Goal: Information Seeking & Learning: Check status

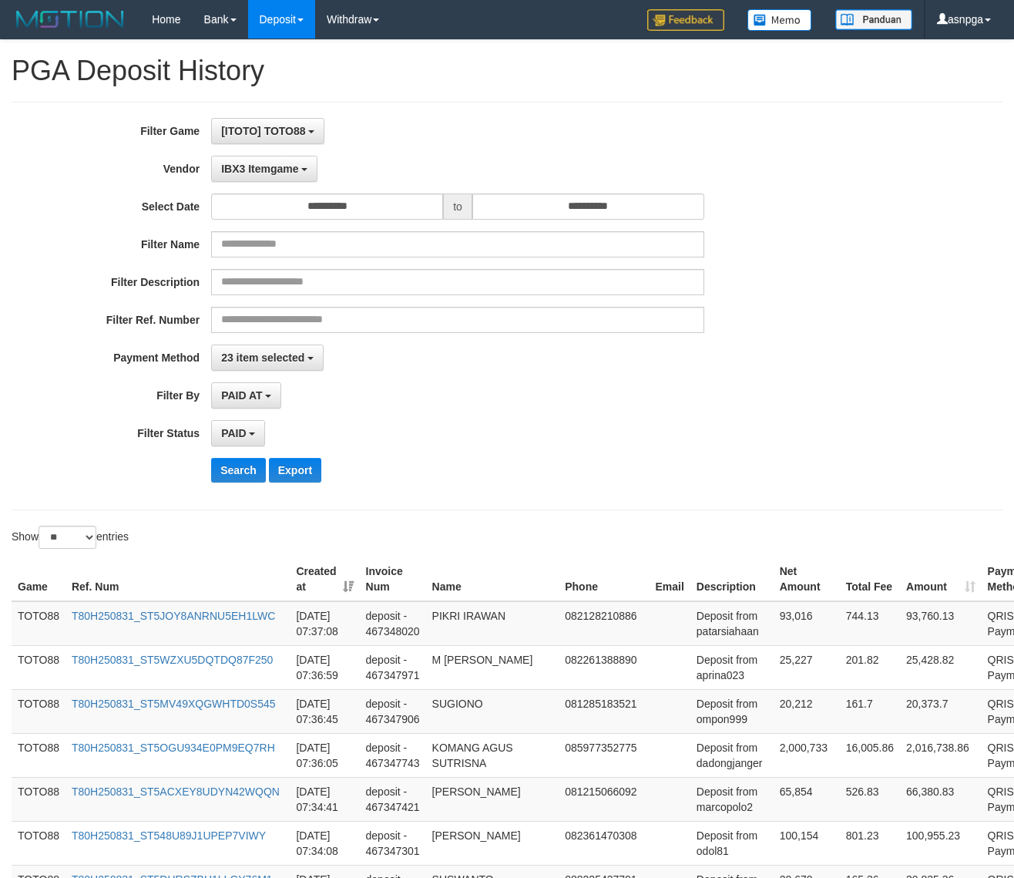
select select "**********"
select select "*"
select select "**"
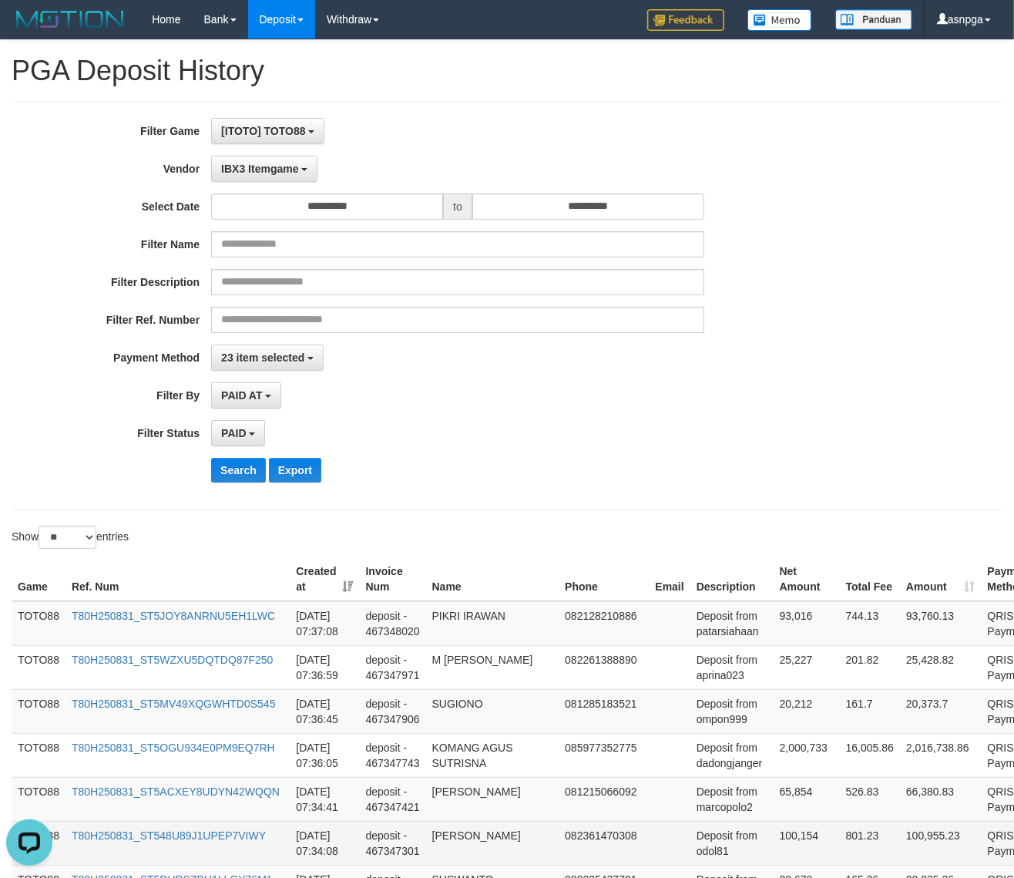
scroll to position [43, 0]
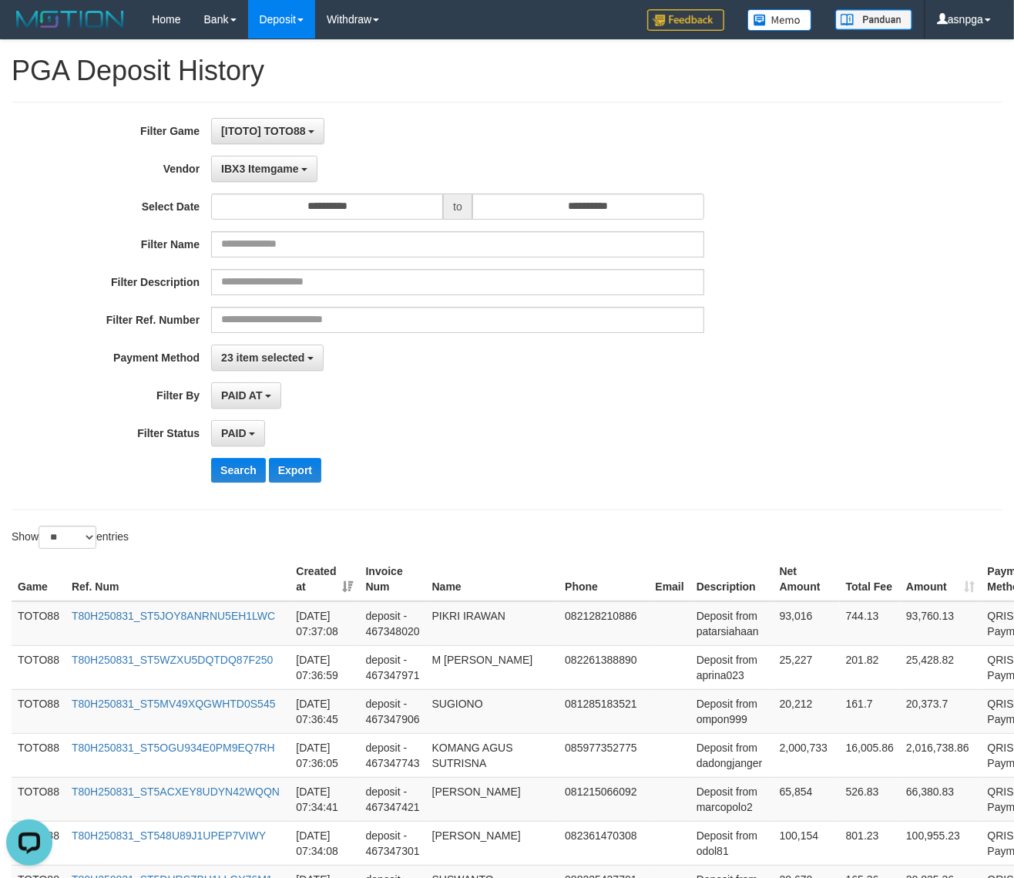
click at [592, 463] on div "Search Export" at bounding box center [528, 470] width 634 height 25
click at [401, 204] on input "**********" at bounding box center [327, 206] width 232 height 26
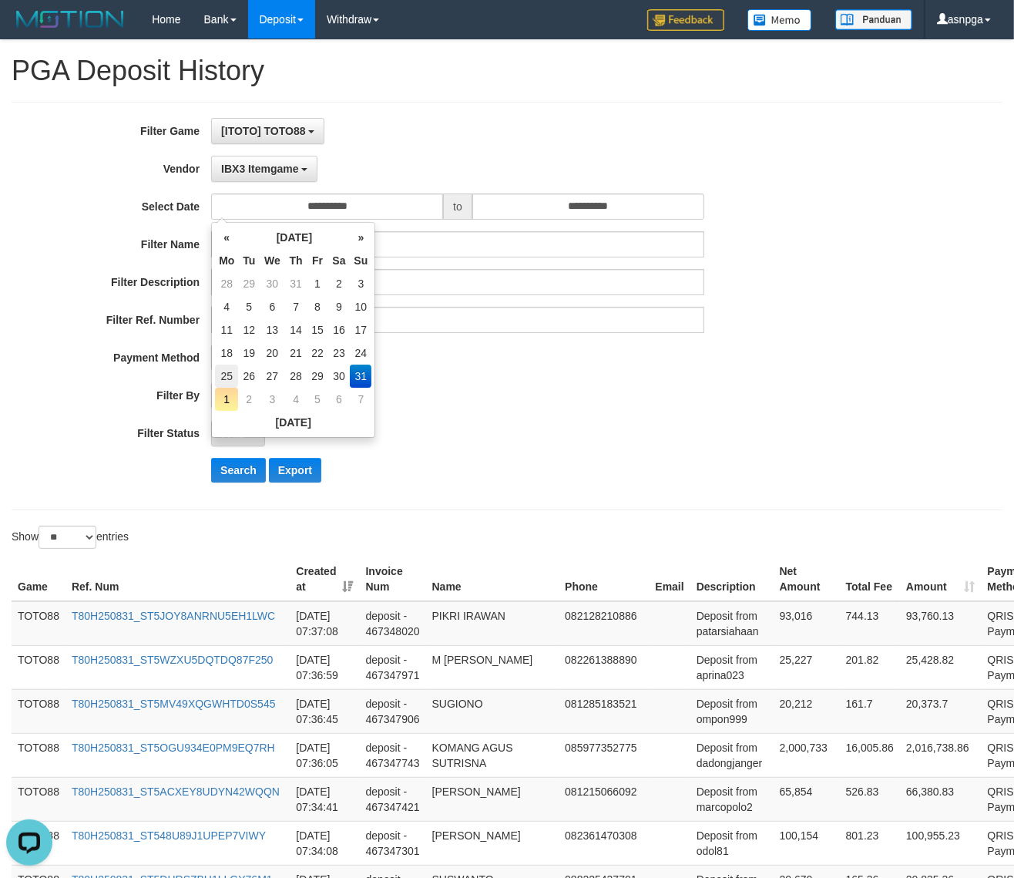
click at [227, 381] on td "25" at bounding box center [226, 375] width 23 height 23
type input "**********"
click at [527, 425] on div "PAID SELECT ALL - ALL - SELECT STATUS PENDING/UNPAID PAID CANCELED EXPIRED" at bounding box center [457, 433] width 493 height 26
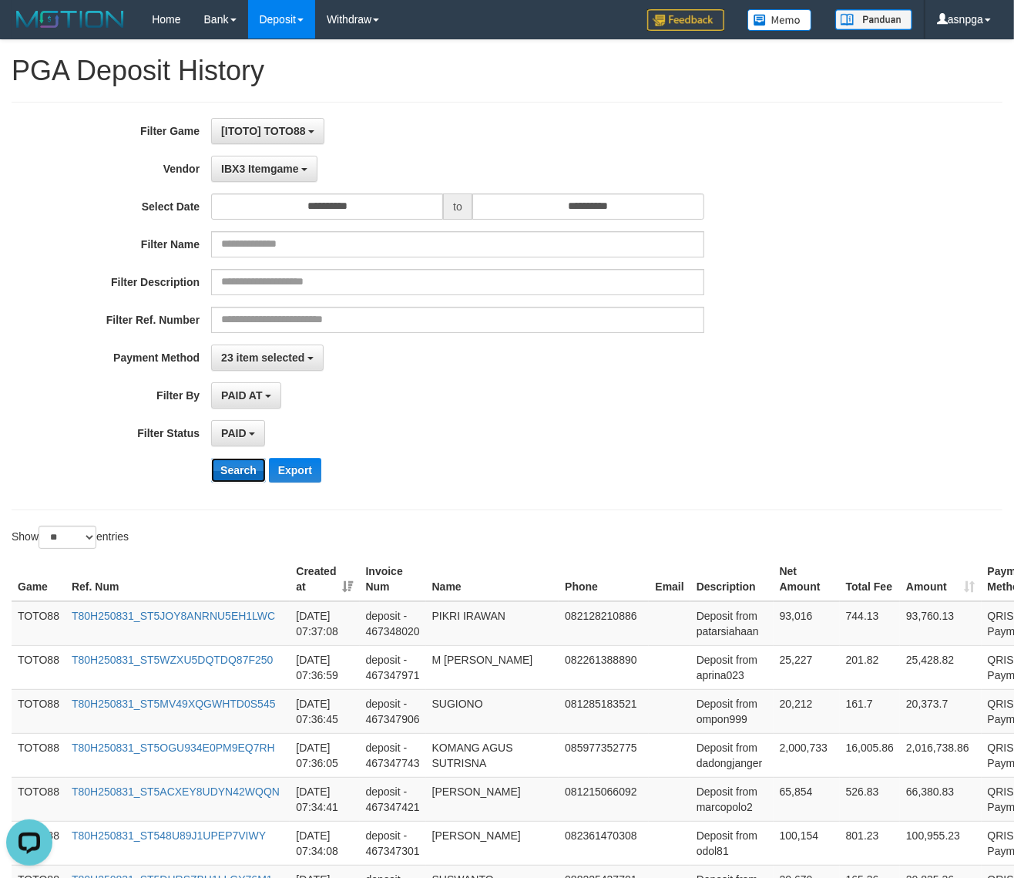
click at [236, 466] on button "Search" at bounding box center [238, 470] width 55 height 25
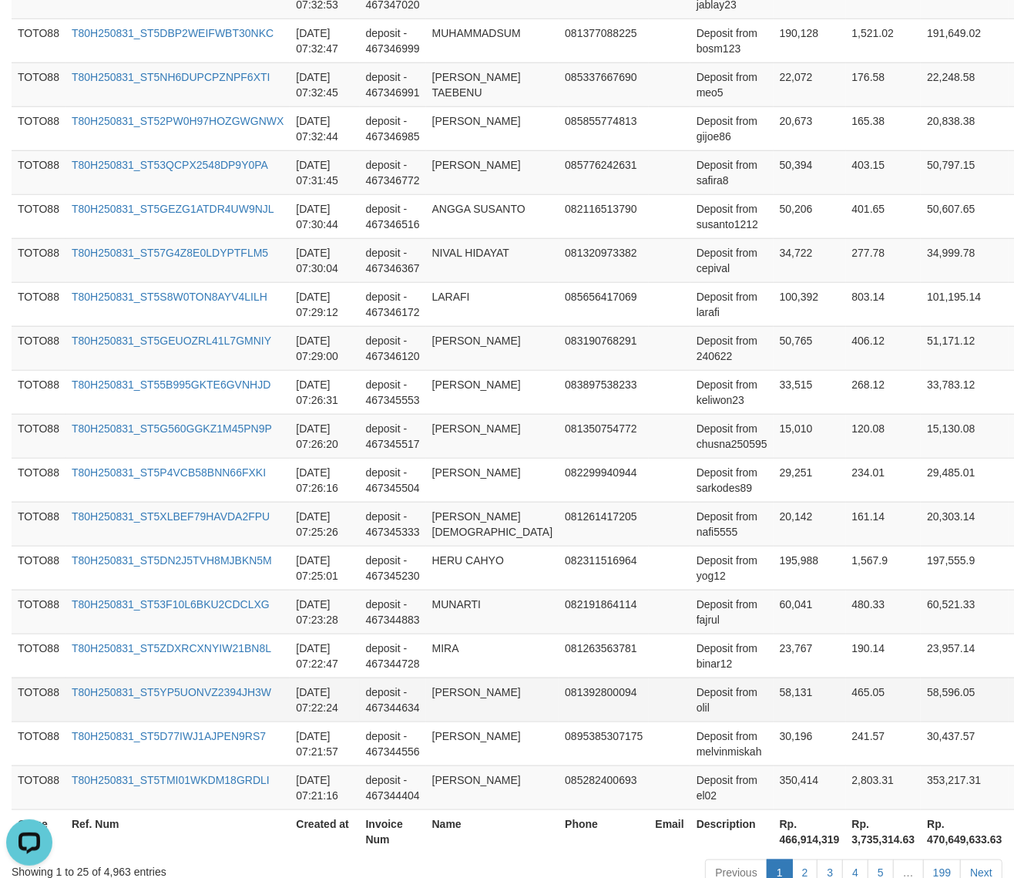
scroll to position [1026, 0]
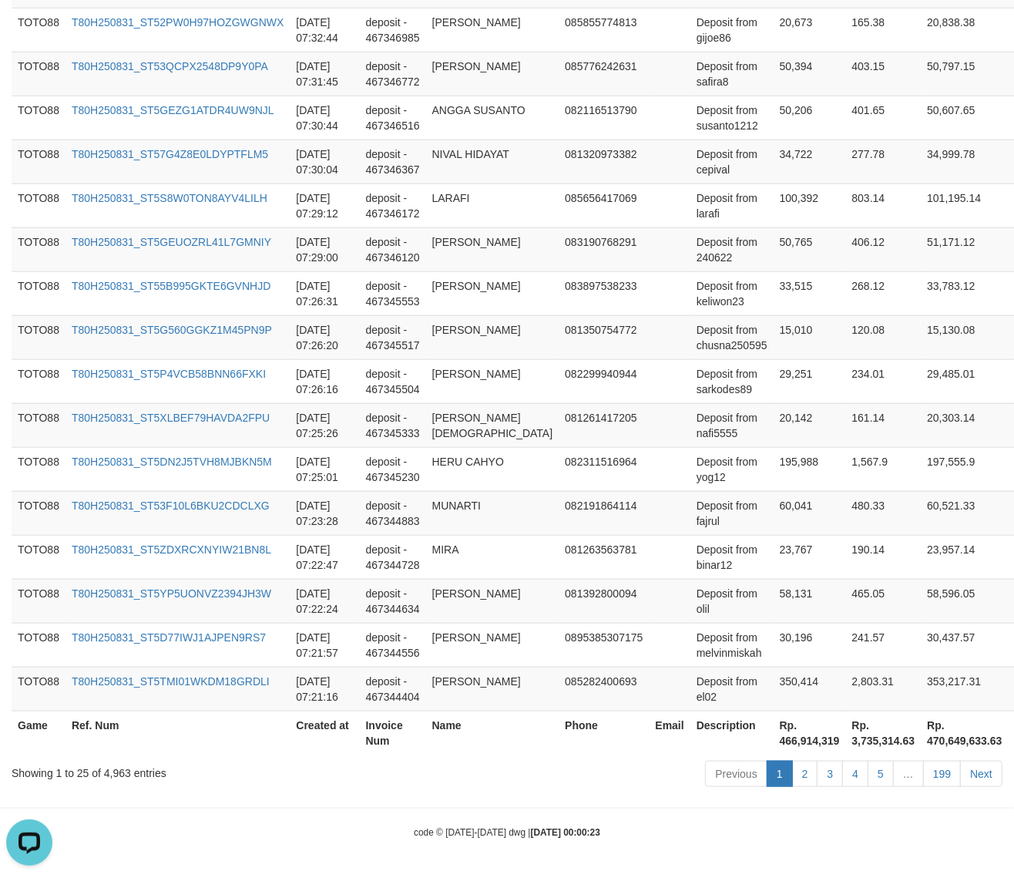
click at [774, 736] on th "Rp. 466,914,319" at bounding box center [810, 732] width 72 height 44
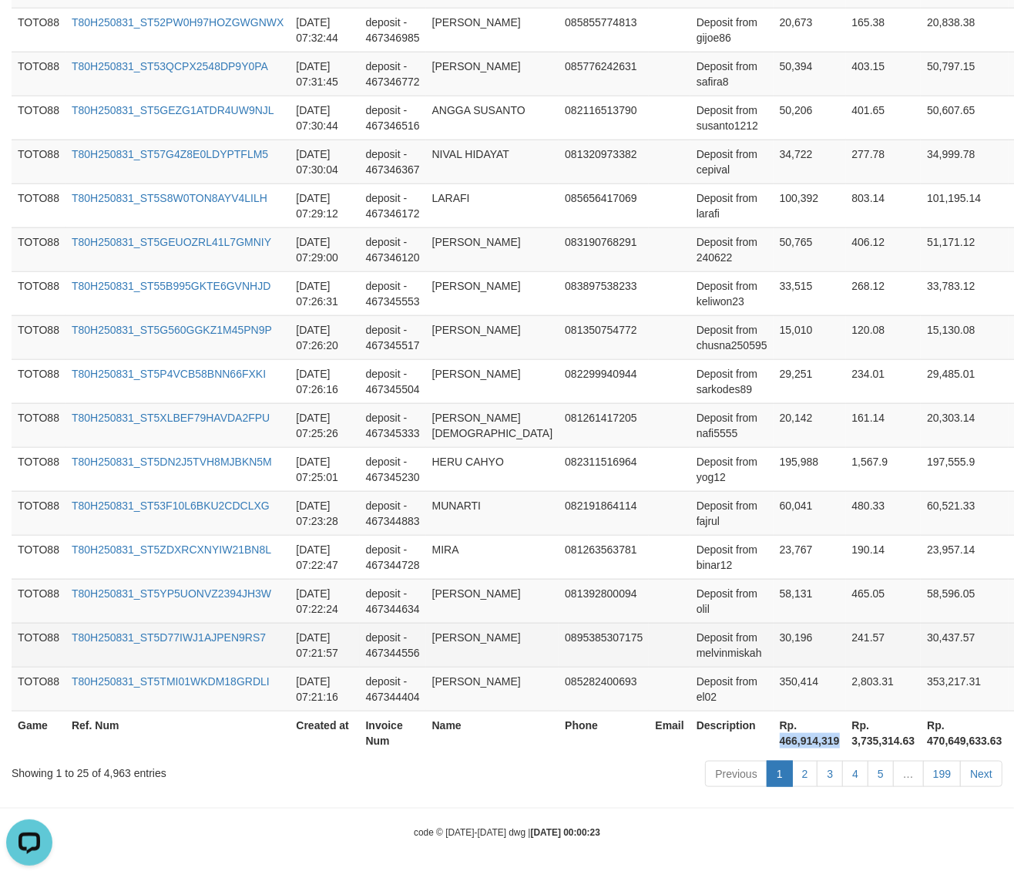
drag, startPoint x: 750, startPoint y: 736, endPoint x: 890, endPoint y: 661, distance: 158.2
click at [796, 740] on th "Rp. 466,914,319" at bounding box center [810, 732] width 72 height 44
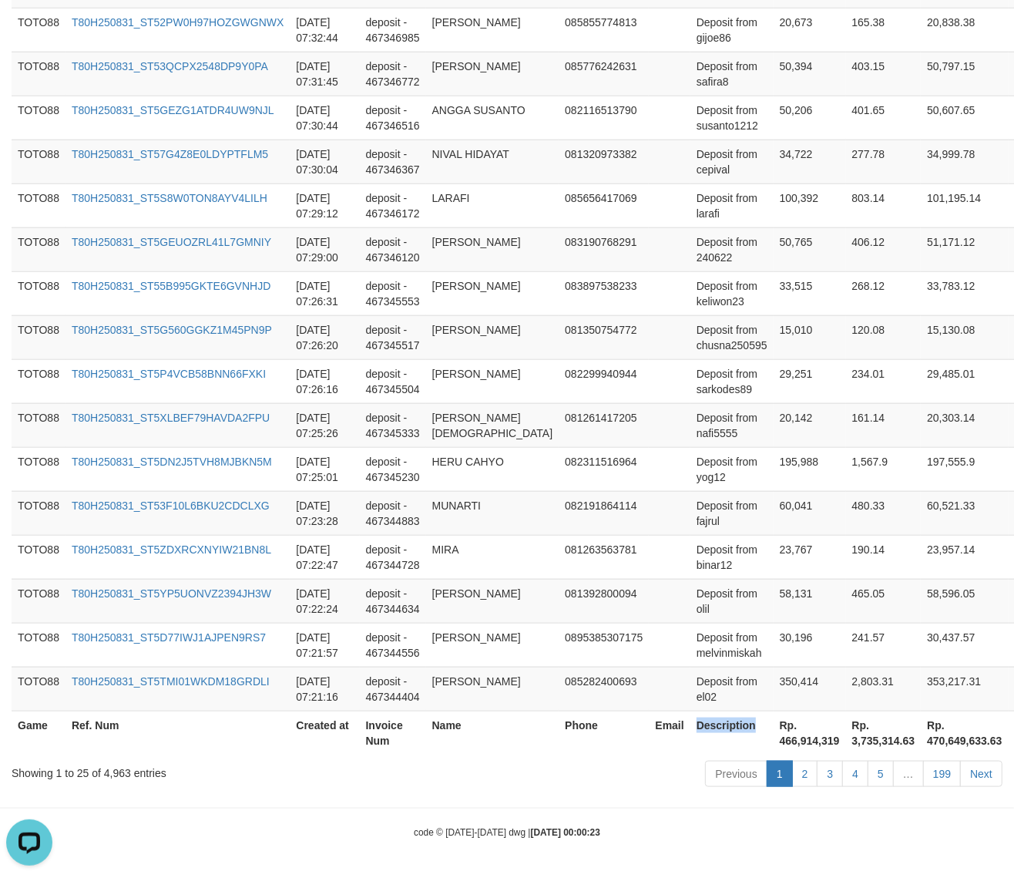
copy th "Description"
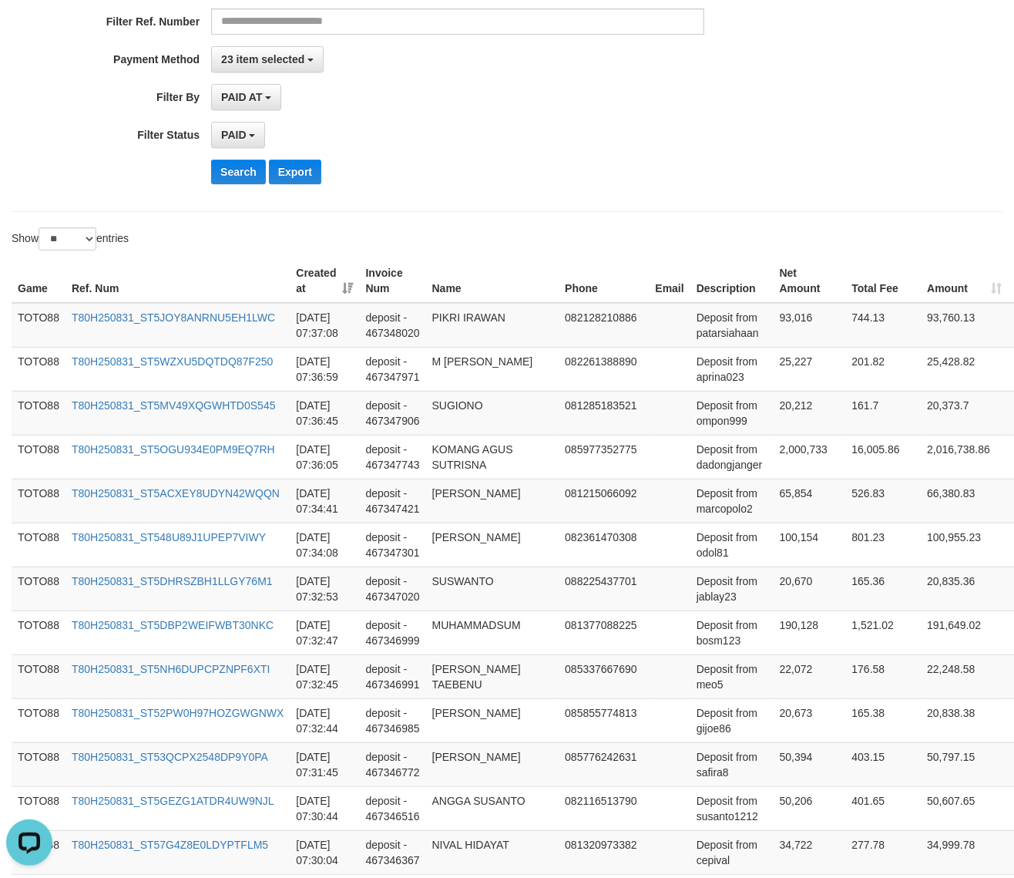
scroll to position [0, 0]
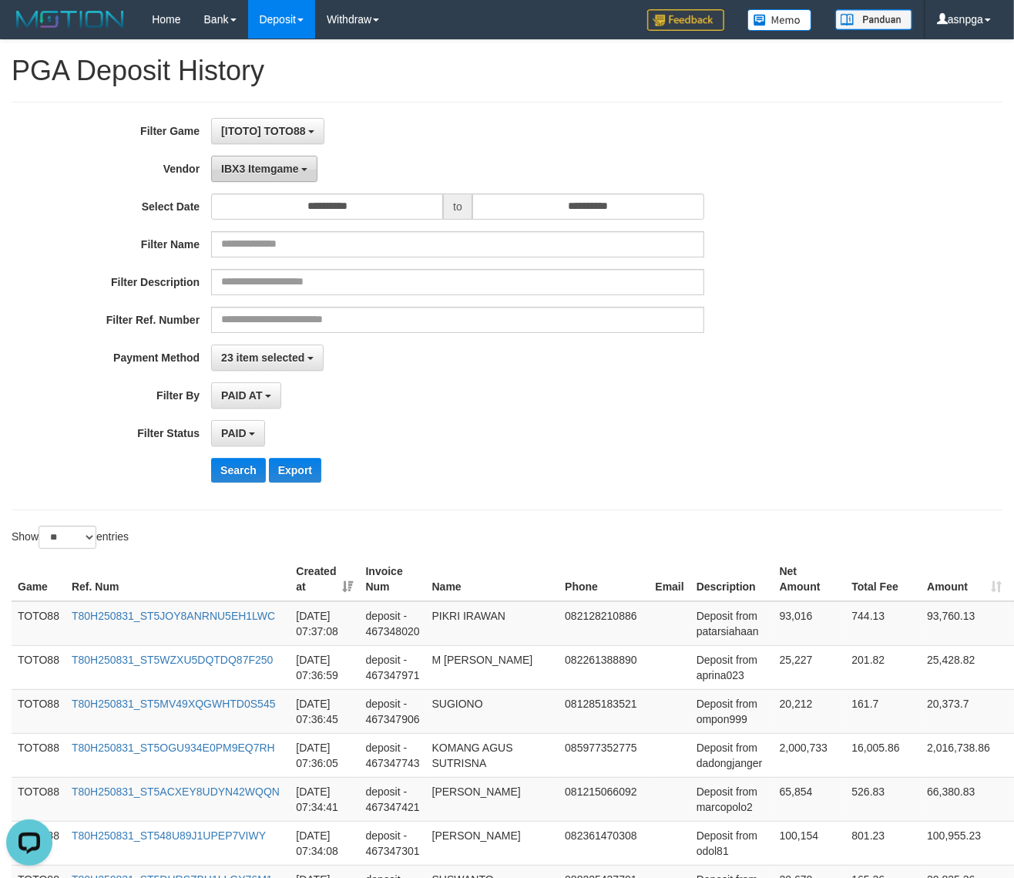
click at [272, 175] on span "IBX3 Itemgame" at bounding box center [259, 169] width 77 height 12
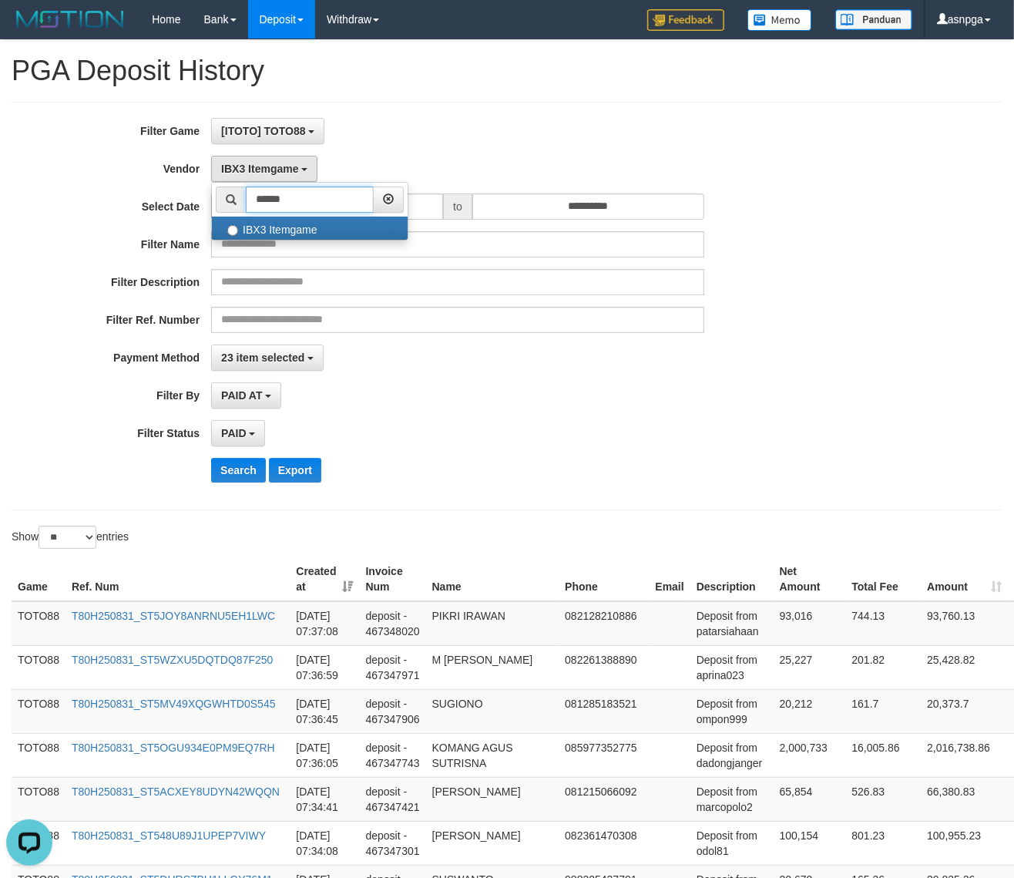
click at [324, 199] on input "******" at bounding box center [310, 199] width 128 height 26
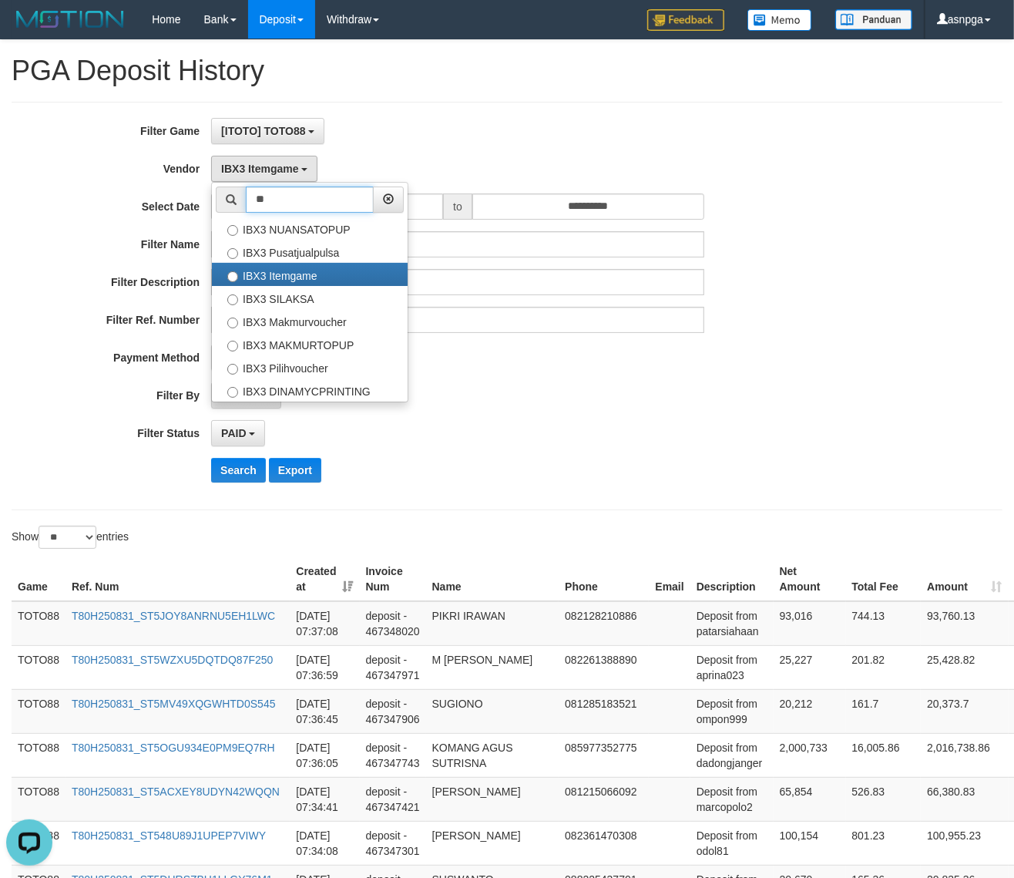
type input "*"
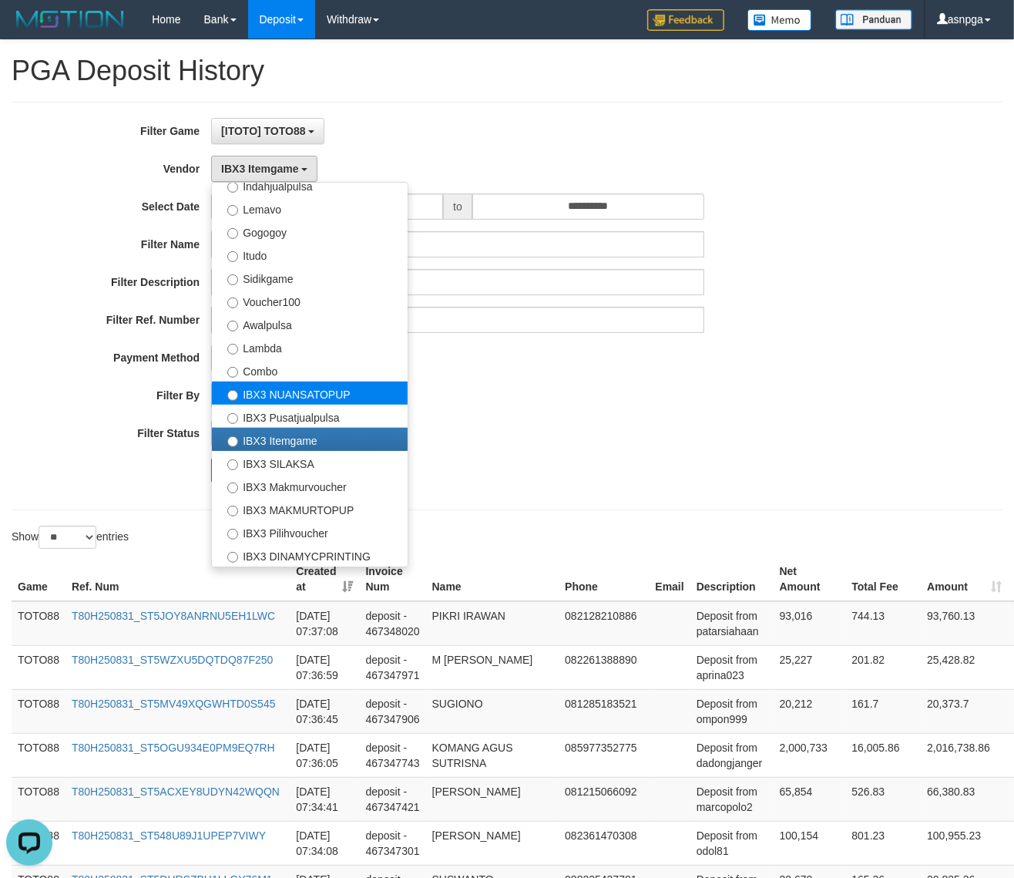
scroll to position [437, 0]
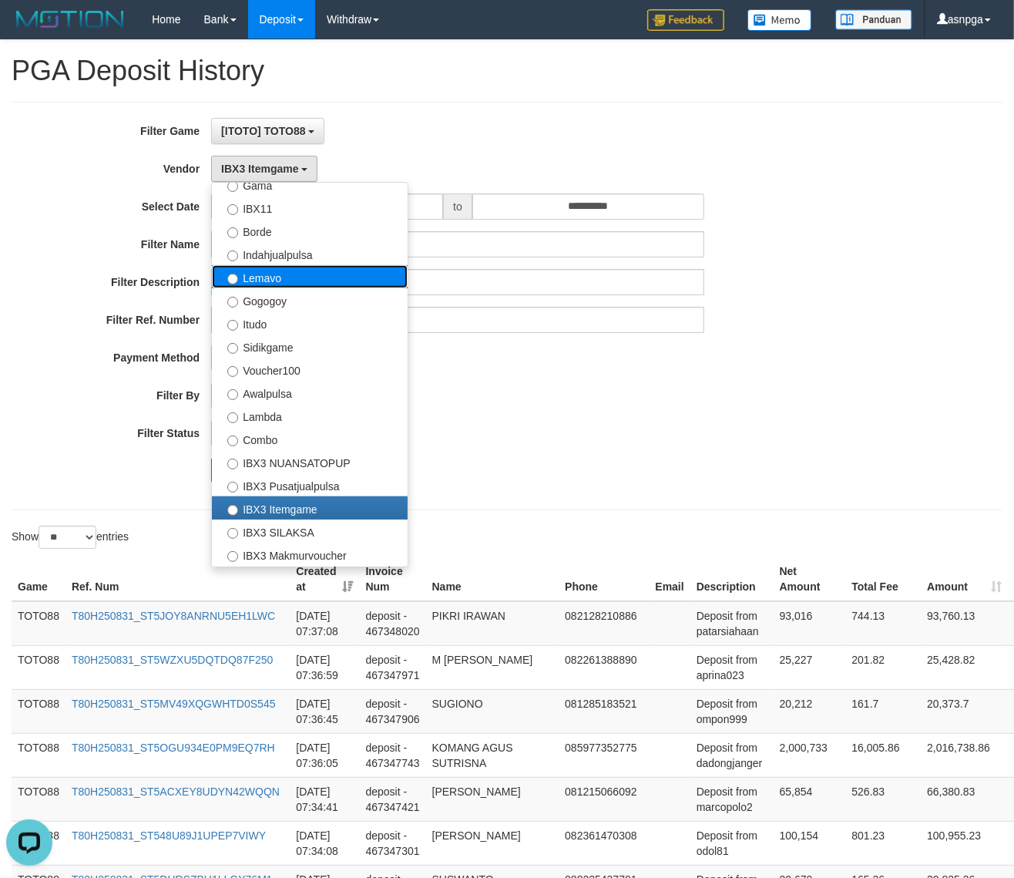
click at [270, 278] on label "Lemavo" at bounding box center [310, 276] width 196 height 23
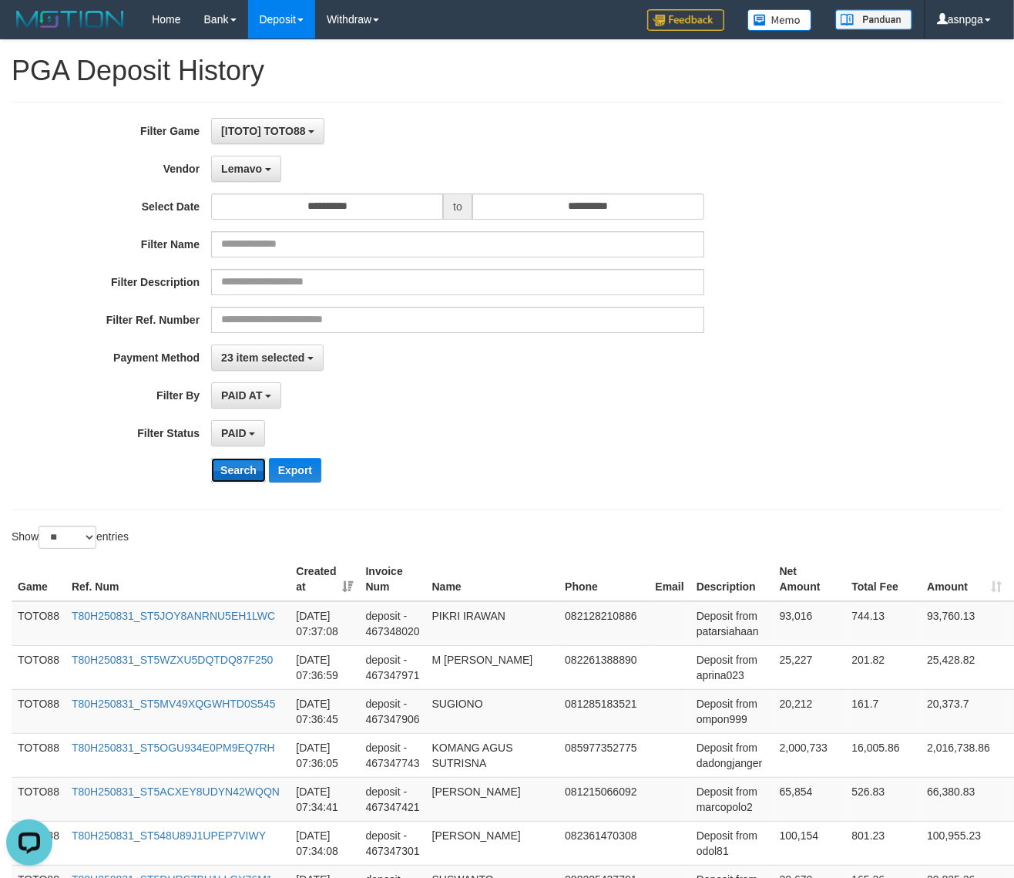
click at [243, 468] on button "Search" at bounding box center [238, 470] width 55 height 25
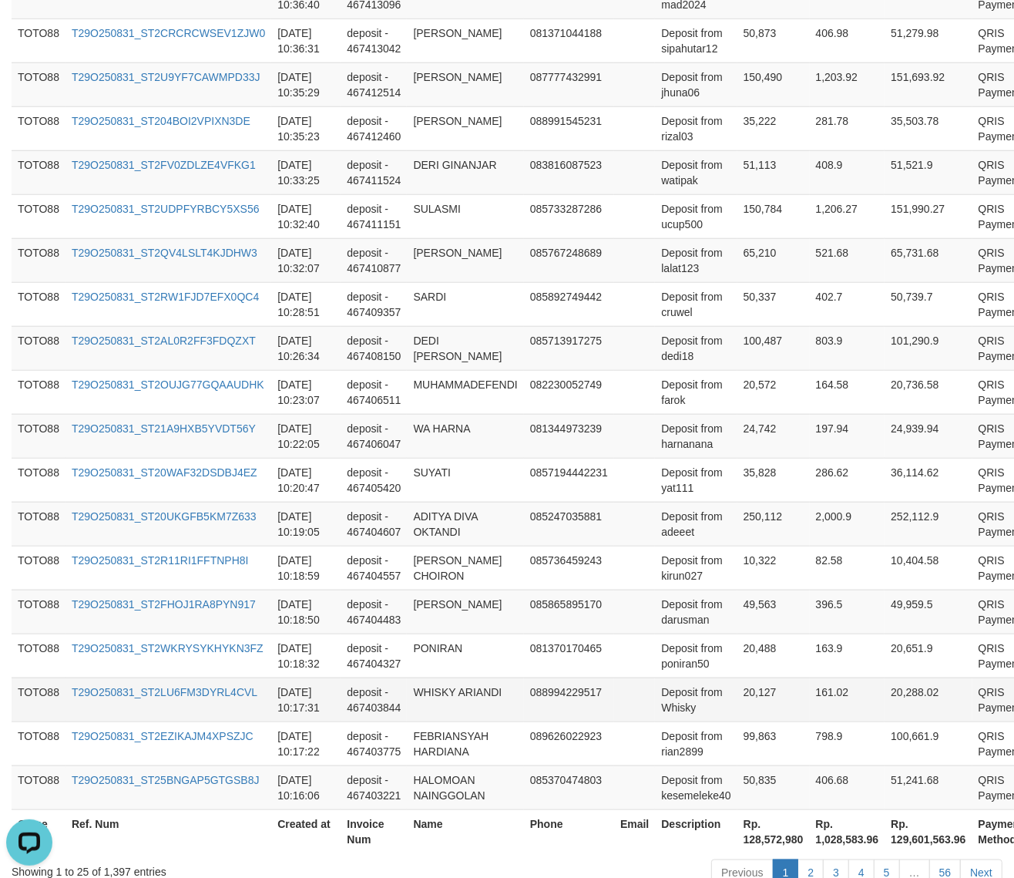
scroll to position [995, 0]
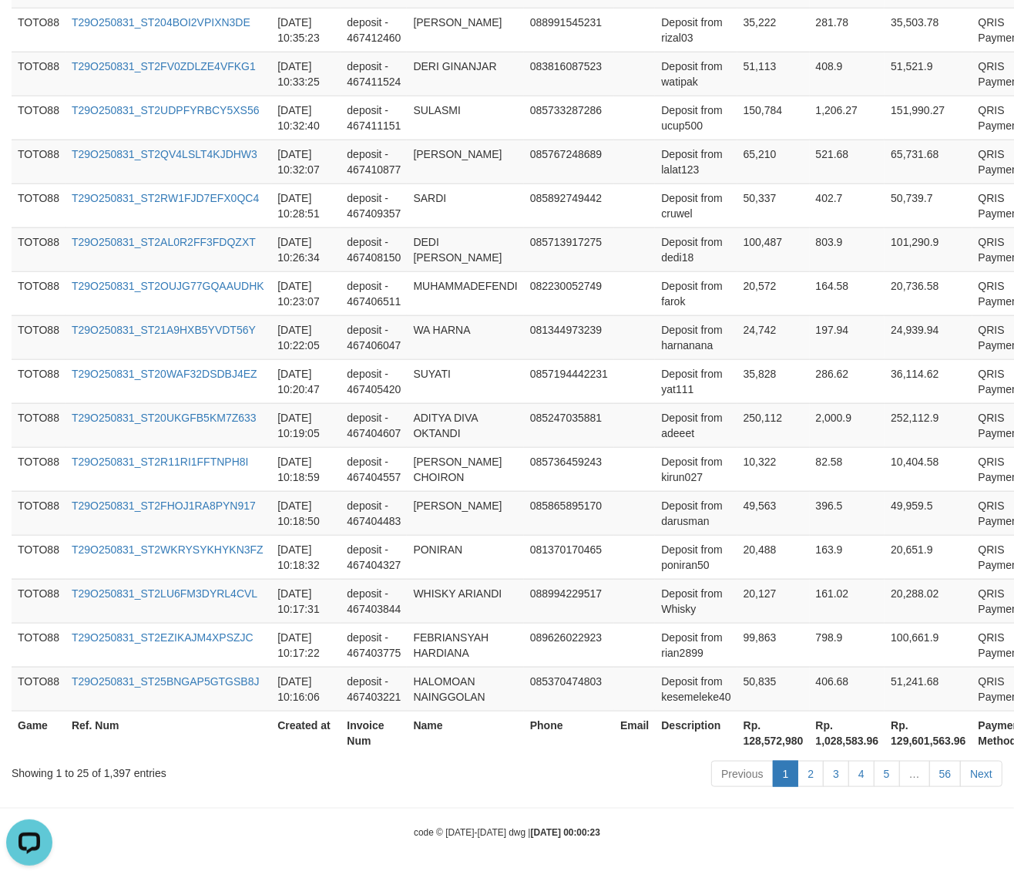
click at [750, 740] on th "Rp. 128,572,980" at bounding box center [773, 732] width 72 height 44
drag, startPoint x: 750, startPoint y: 740, endPoint x: 796, endPoint y: 739, distance: 45.5
click at [796, 739] on th "Rp. 128,572,980" at bounding box center [773, 732] width 72 height 44
copy th "128,572,980"
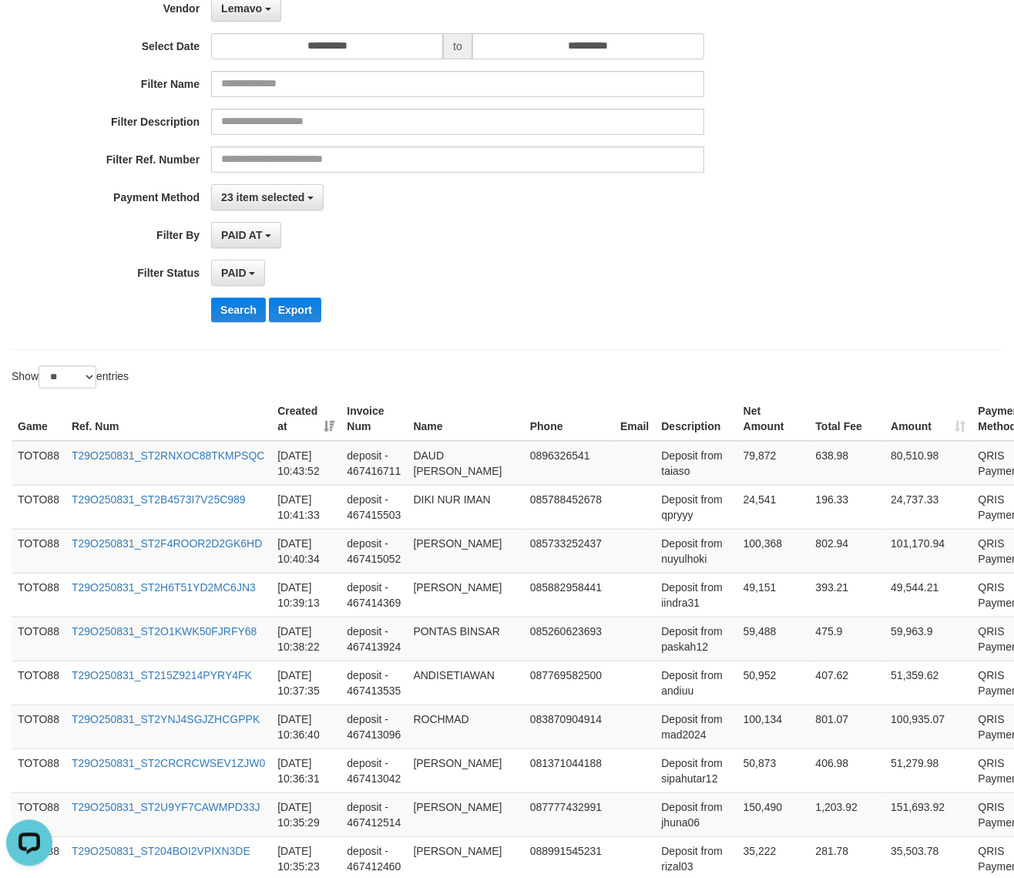
scroll to position [25, 0]
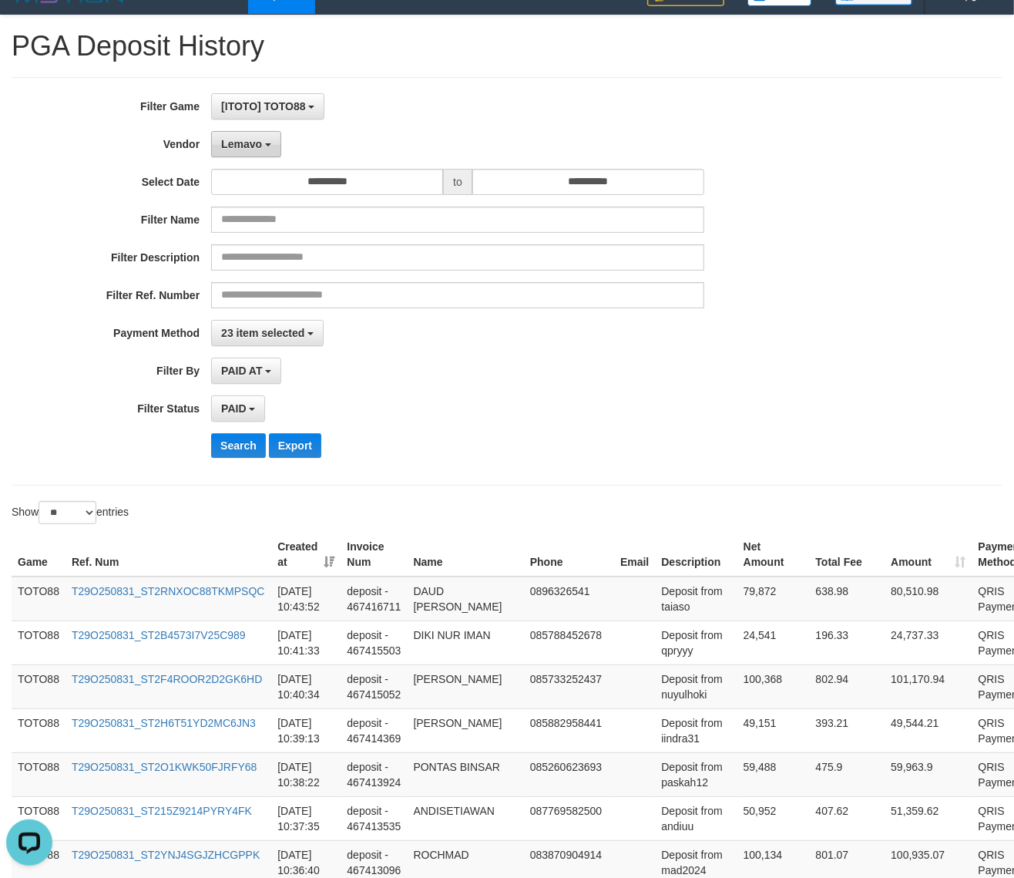
click at [257, 150] on span "Lemavo" at bounding box center [241, 144] width 41 height 12
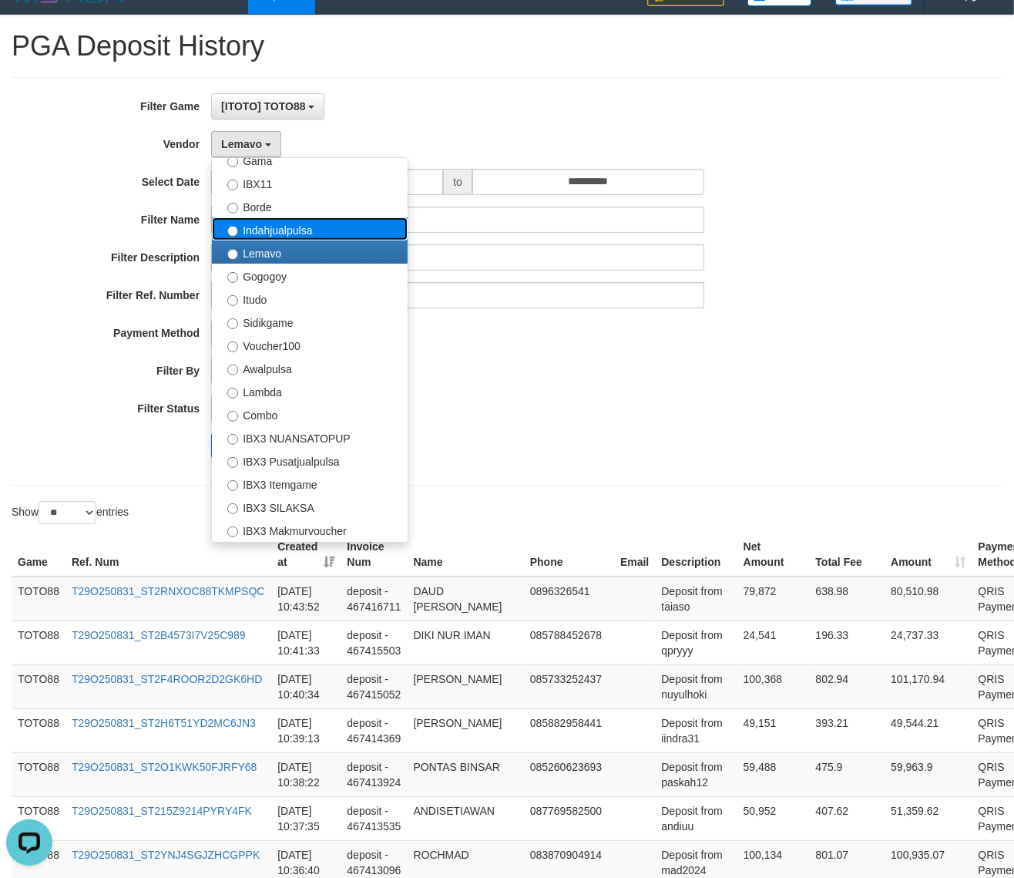
click at [281, 236] on label "Indahjualpulsa" at bounding box center [310, 228] width 196 height 23
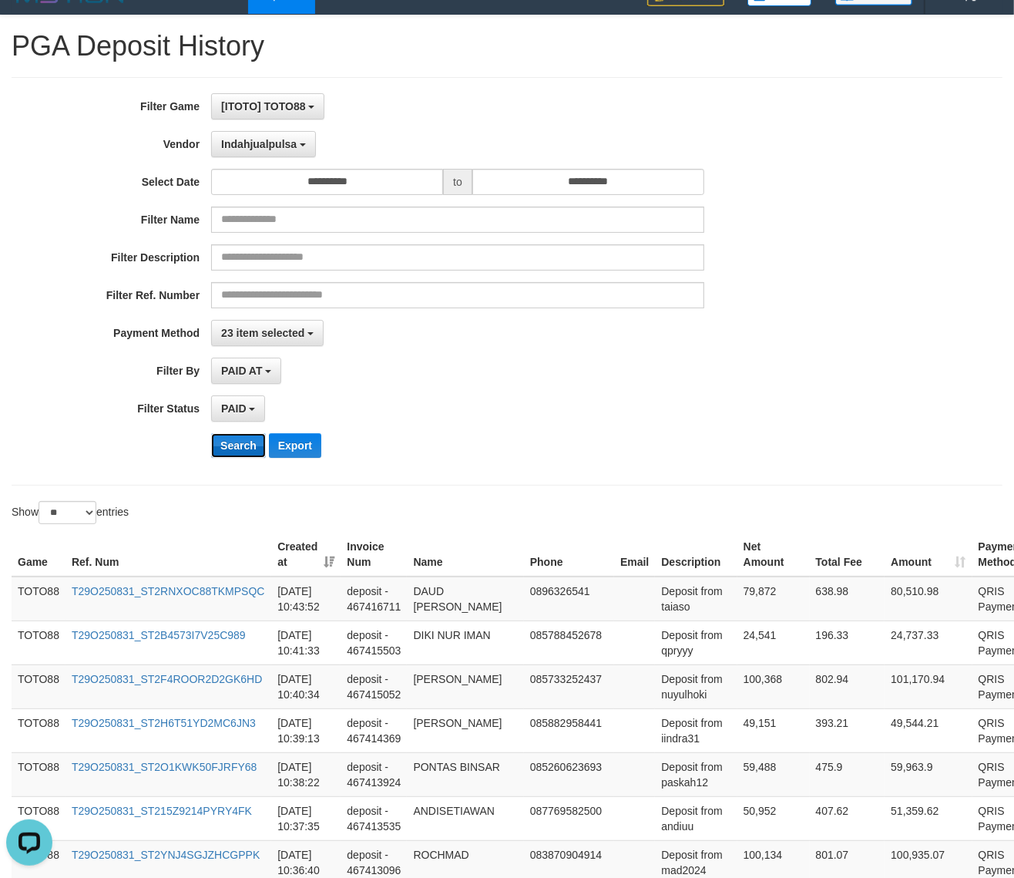
click at [236, 446] on button "Search" at bounding box center [238, 445] width 55 height 25
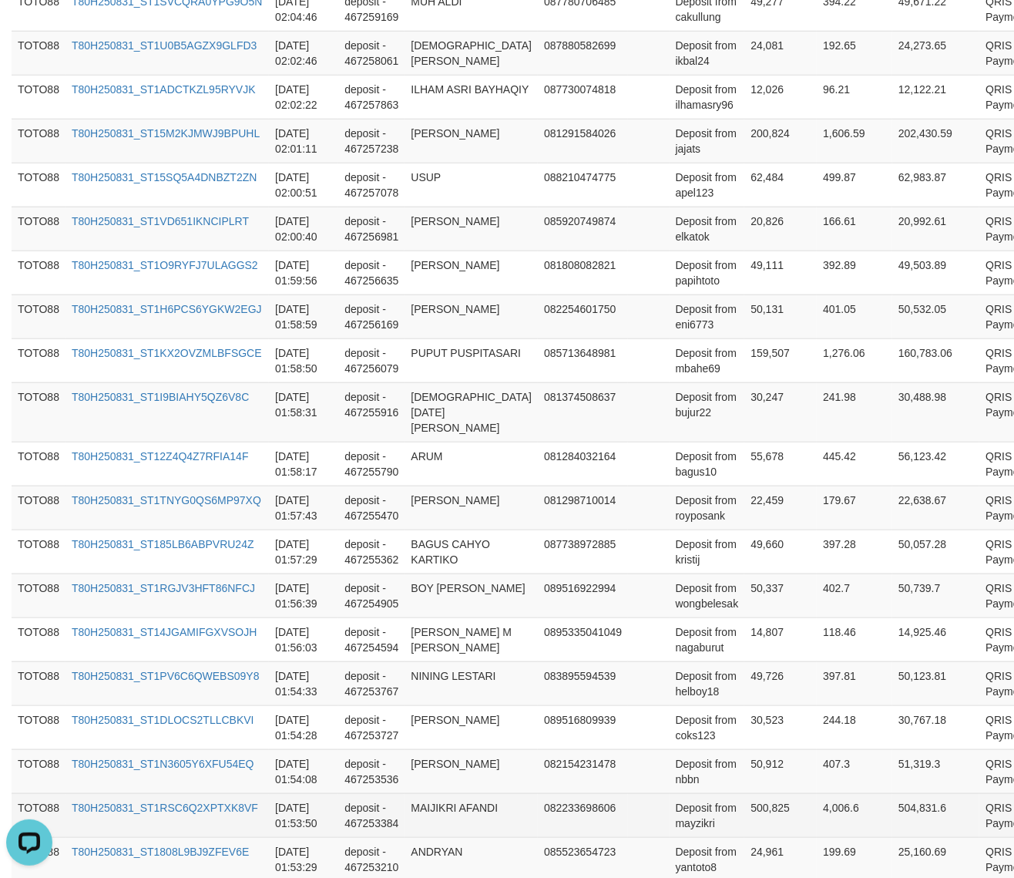
scroll to position [1057, 0]
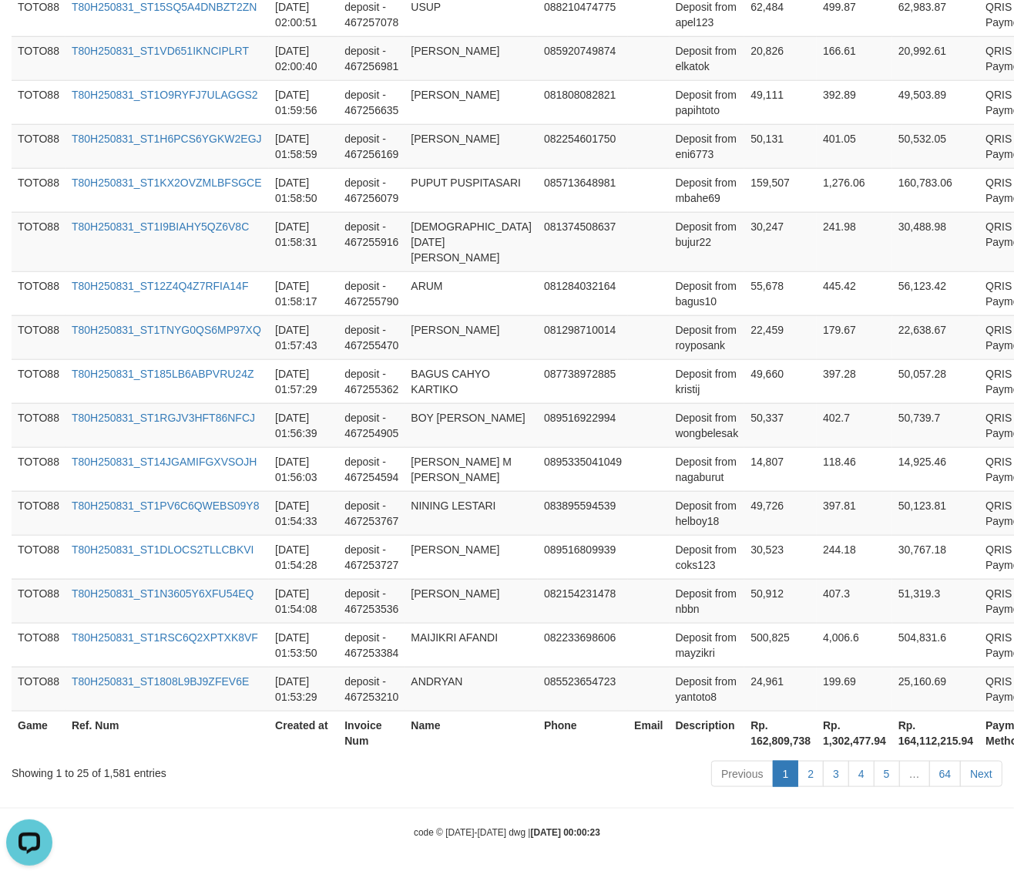
click at [744, 743] on th "Rp. 162,809,738" at bounding box center [780, 732] width 72 height 44
drag, startPoint x: 707, startPoint y: 743, endPoint x: 763, endPoint y: 743, distance: 55.5
click at [763, 743] on th "Rp. 162,809,738" at bounding box center [780, 732] width 72 height 44
copy th "162,809,738"
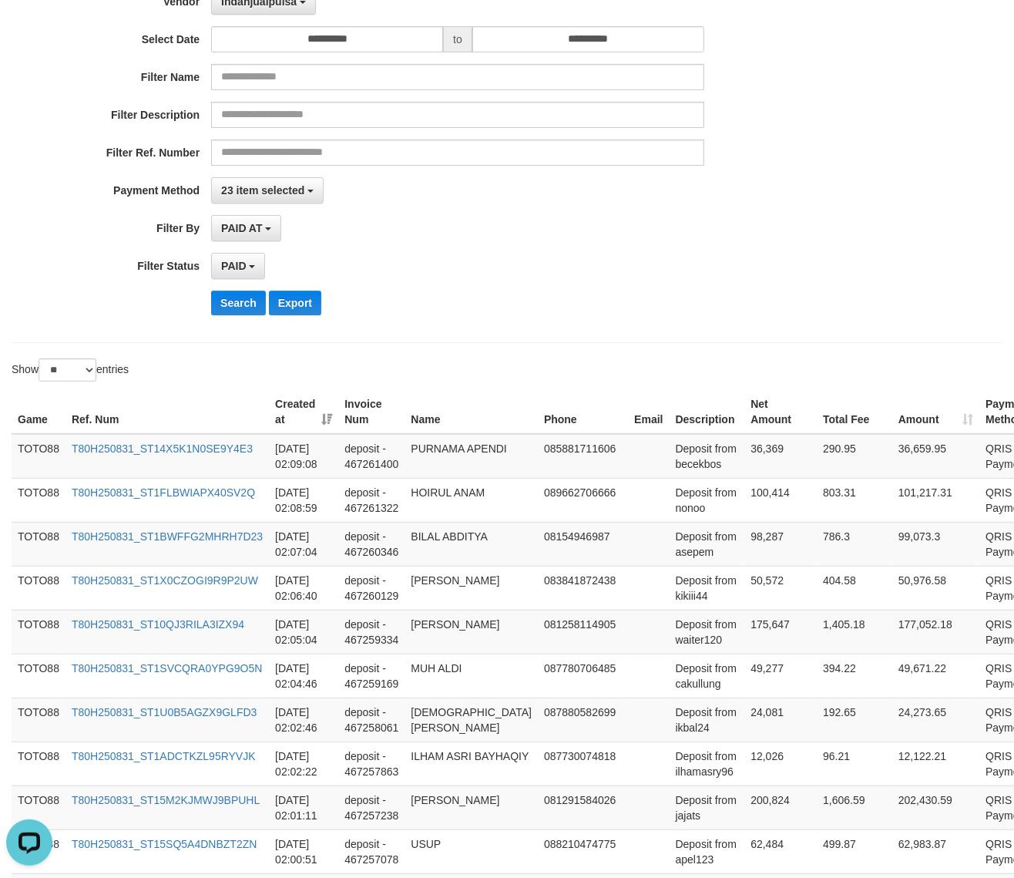
scroll to position [0, 0]
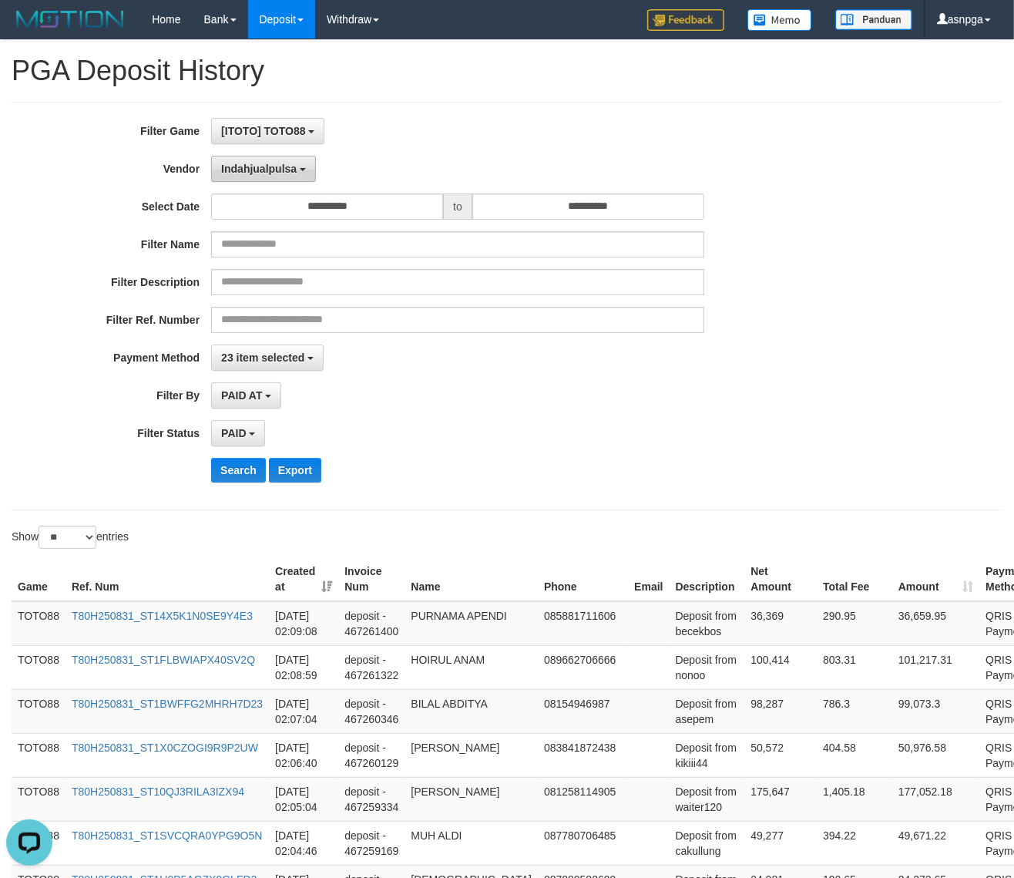
click at [284, 163] on button "Indahjualpulsa" at bounding box center [263, 169] width 105 height 26
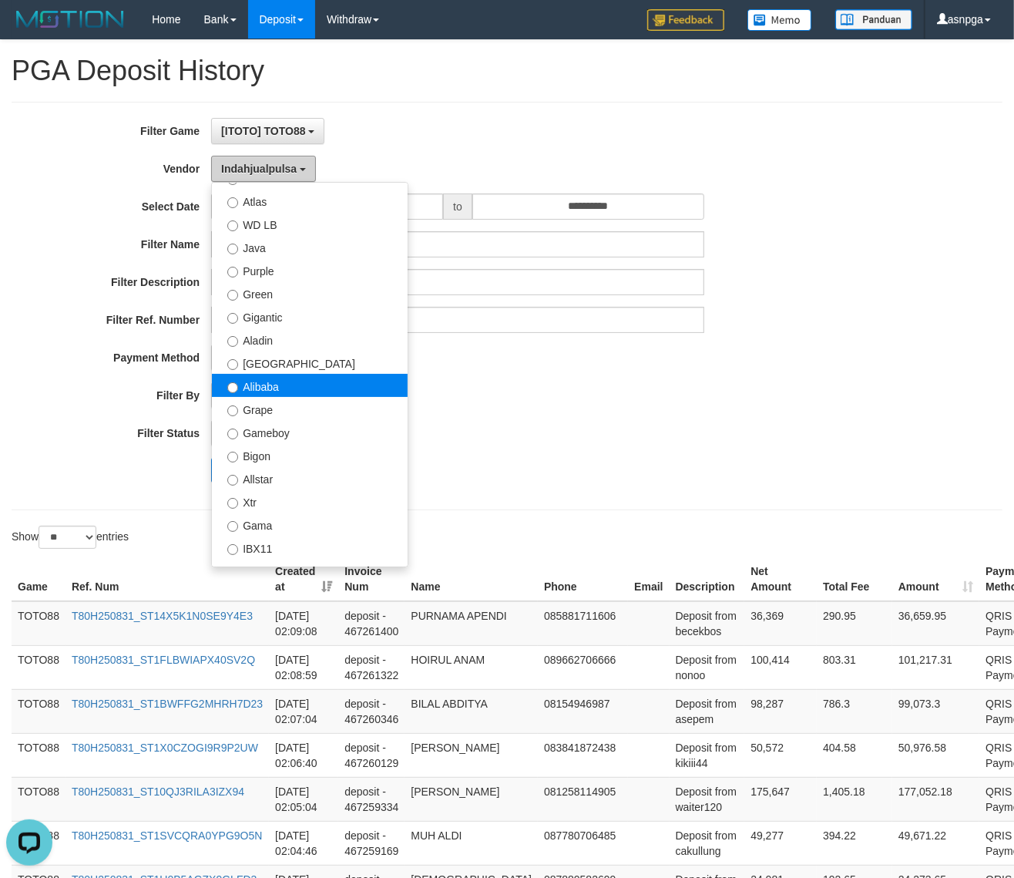
scroll to position [69, 0]
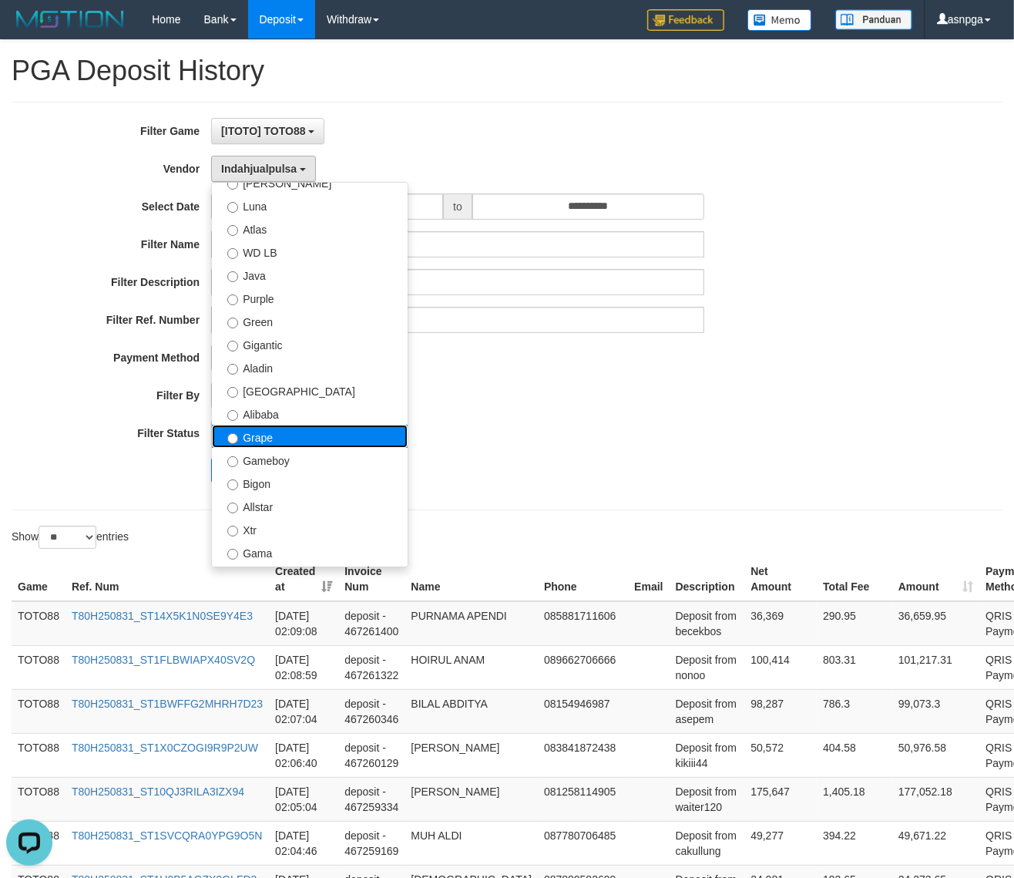
click at [295, 435] on label "Grape" at bounding box center [310, 436] width 196 height 23
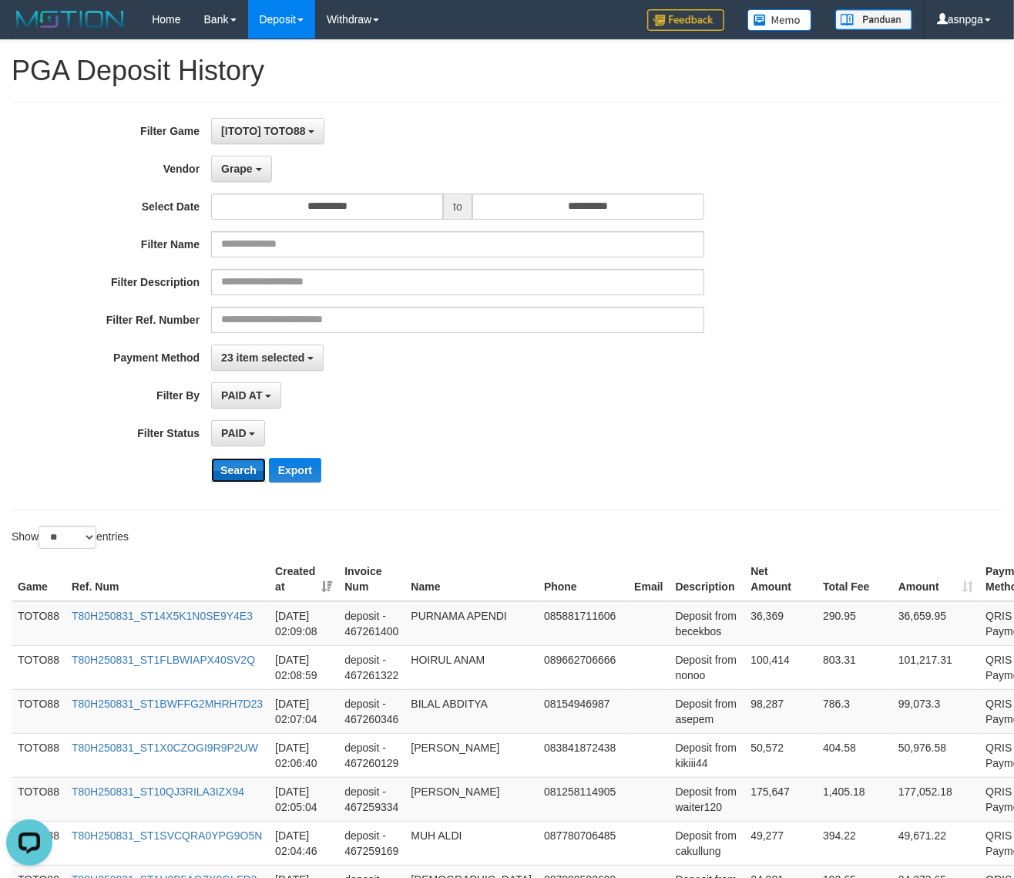
click at [243, 470] on button "Search" at bounding box center [238, 470] width 55 height 25
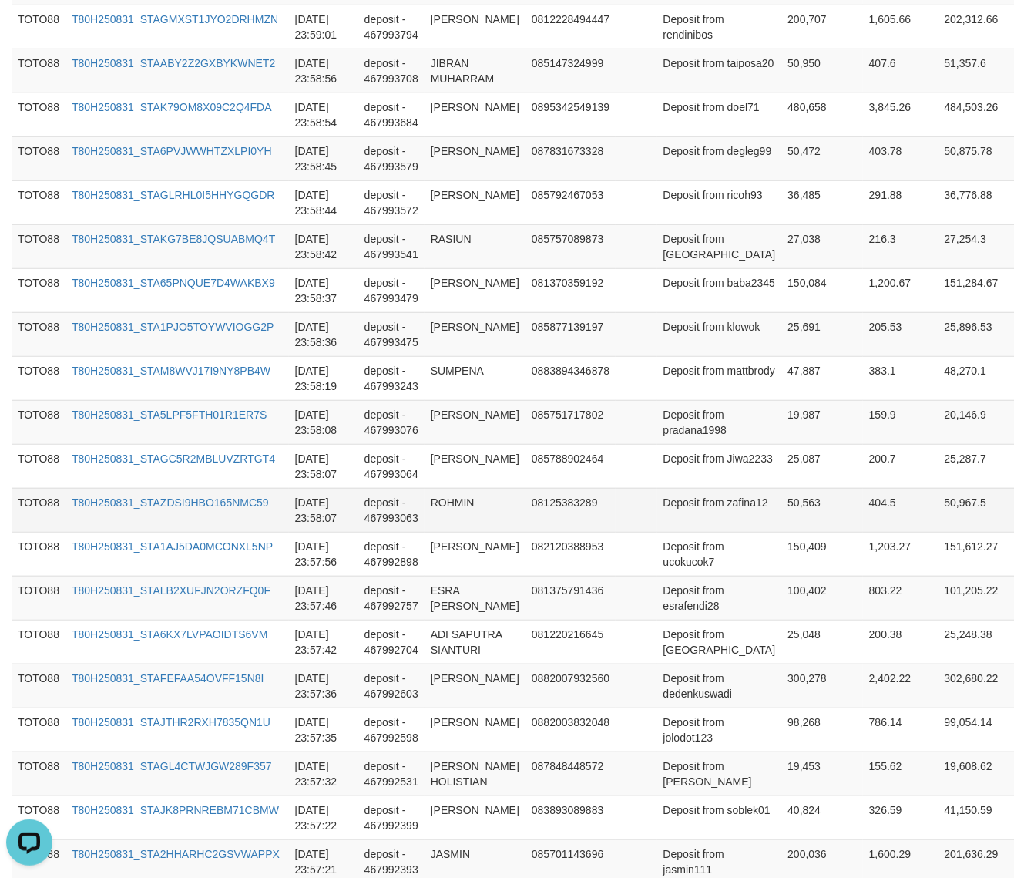
scroll to position [1057, 0]
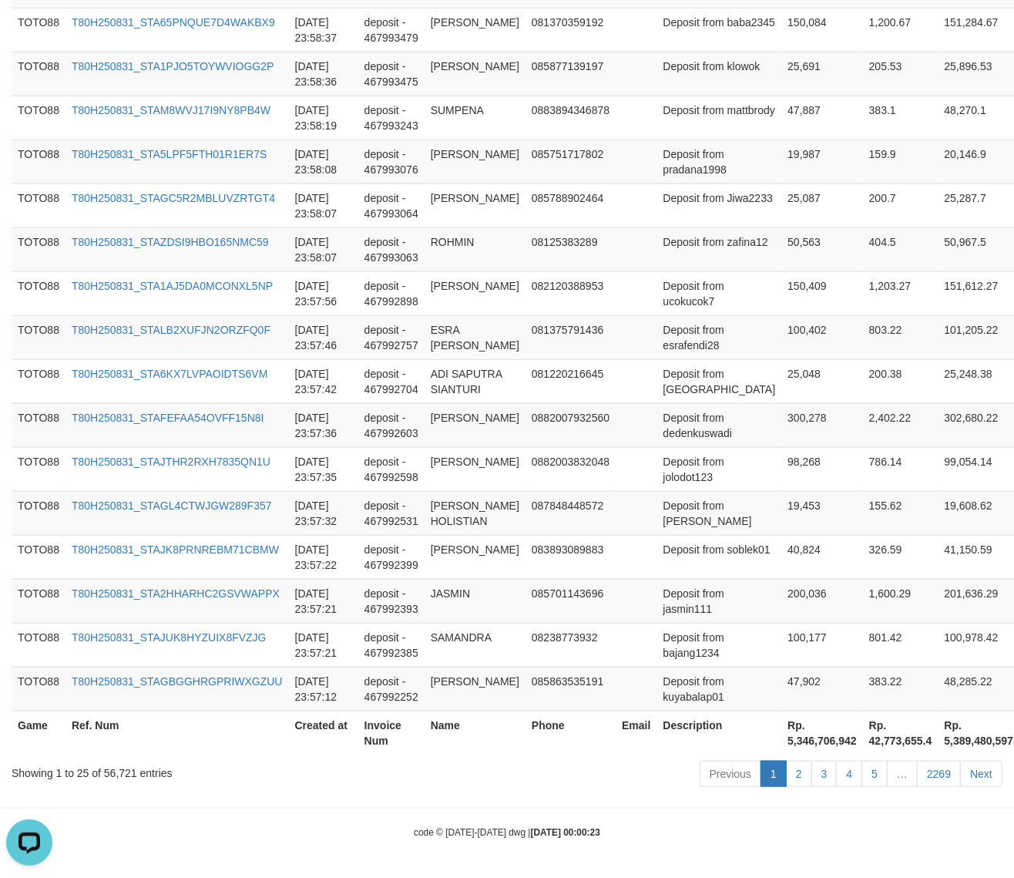
click at [781, 744] on th "Rp. 5,346,706,942" at bounding box center [822, 732] width 82 height 44
drag, startPoint x: 723, startPoint y: 744, endPoint x: 852, endPoint y: 713, distance: 133.2
click at [787, 744] on th "Rp. 5,346,706,942" at bounding box center [822, 732] width 82 height 44
copy th "Description"
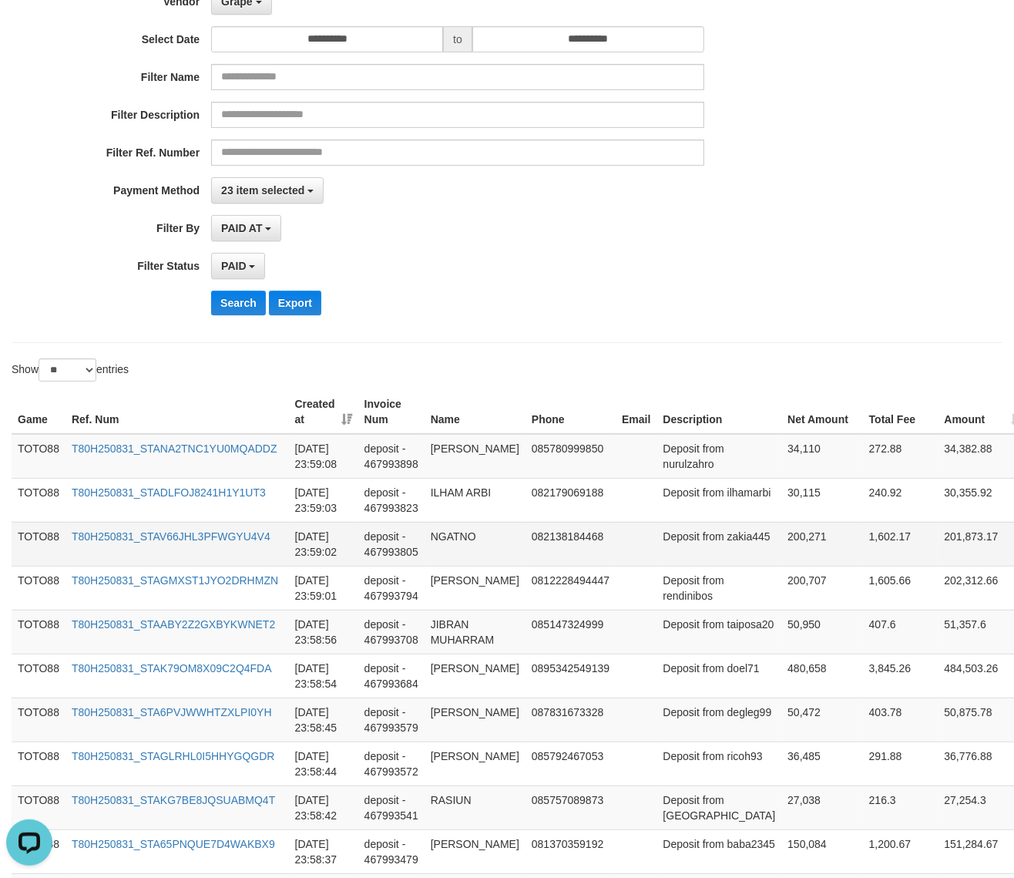
scroll to position [0, 0]
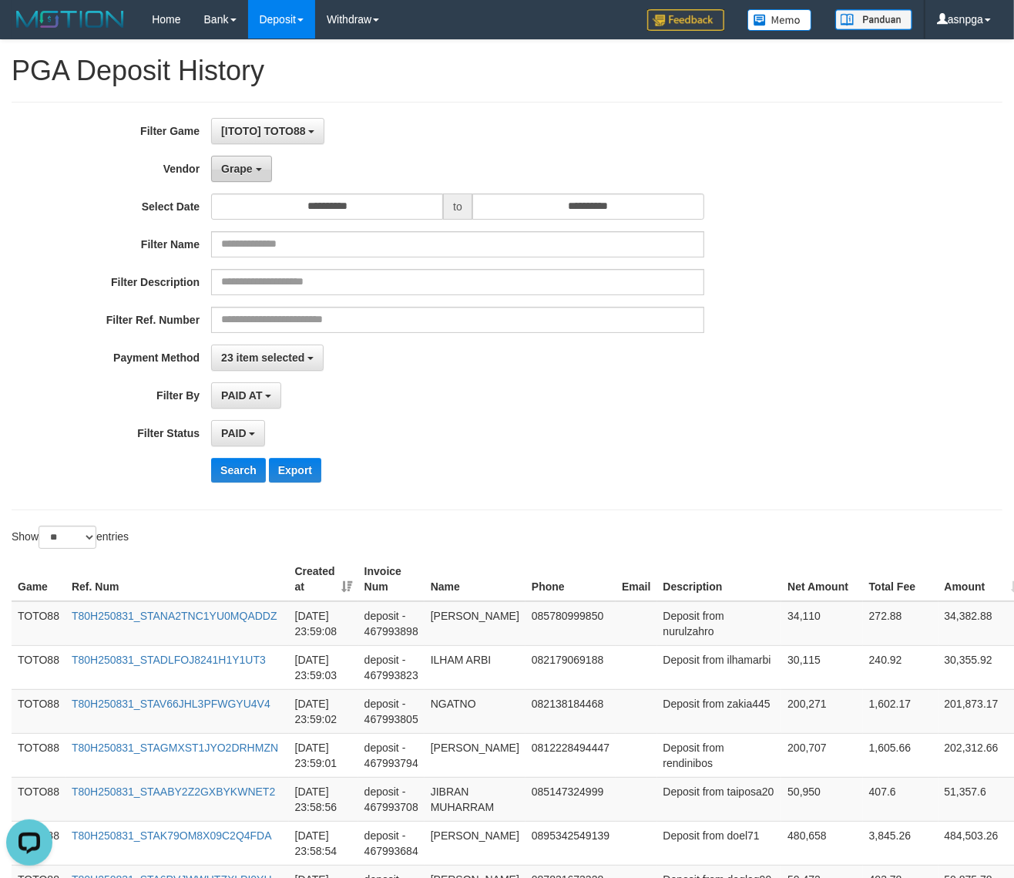
click at [253, 173] on button "Grape" at bounding box center [241, 169] width 60 height 26
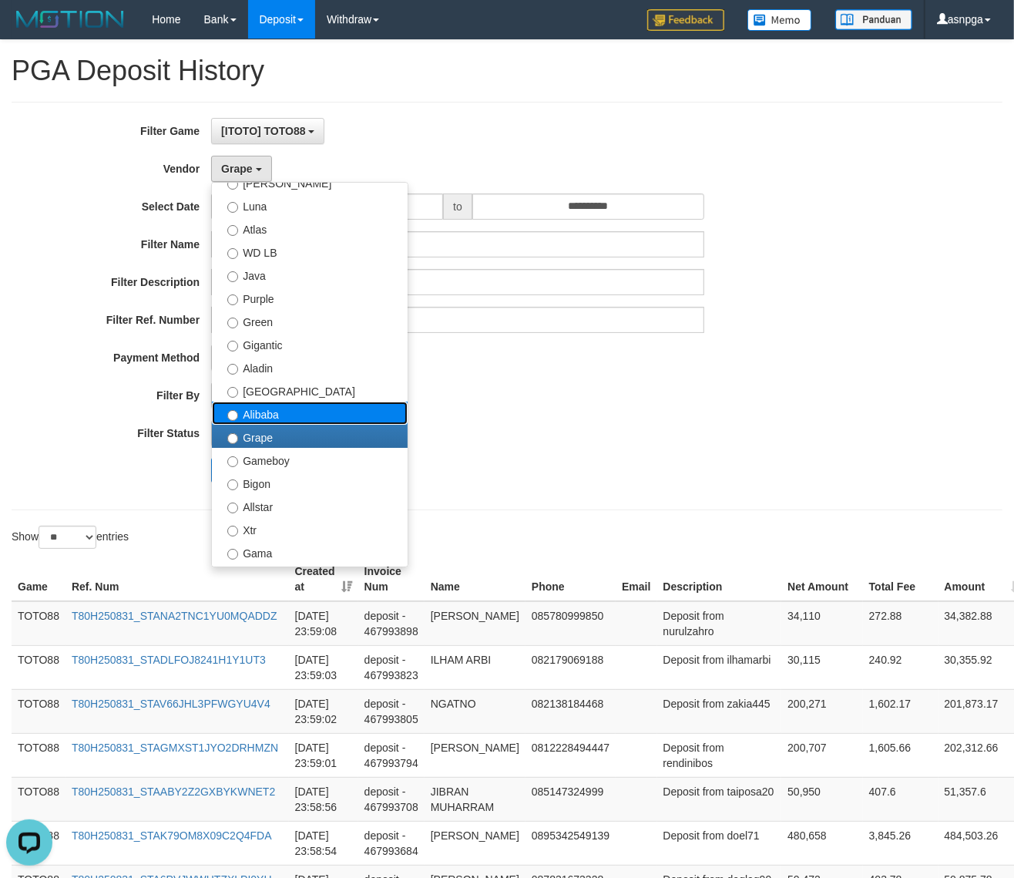
click at [290, 415] on label "Alibaba" at bounding box center [310, 412] width 196 height 23
select select "**********"
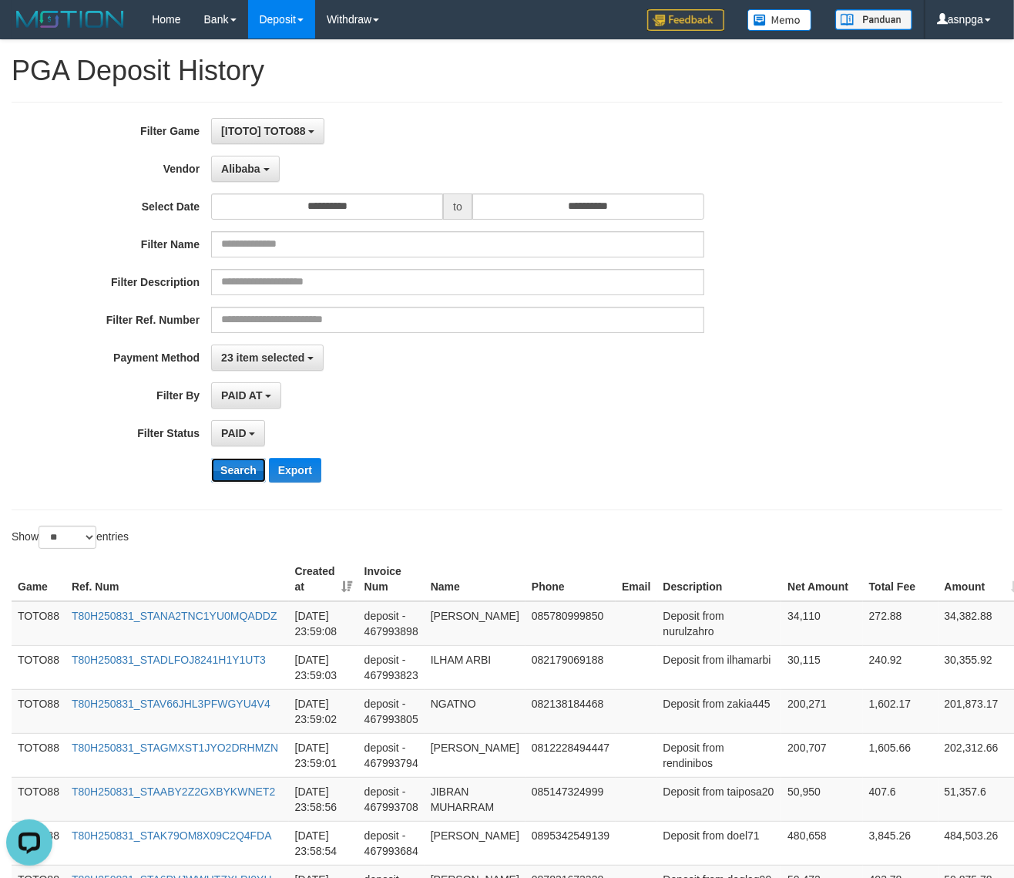
click at [247, 474] on button "Search" at bounding box center [238, 470] width 55 height 25
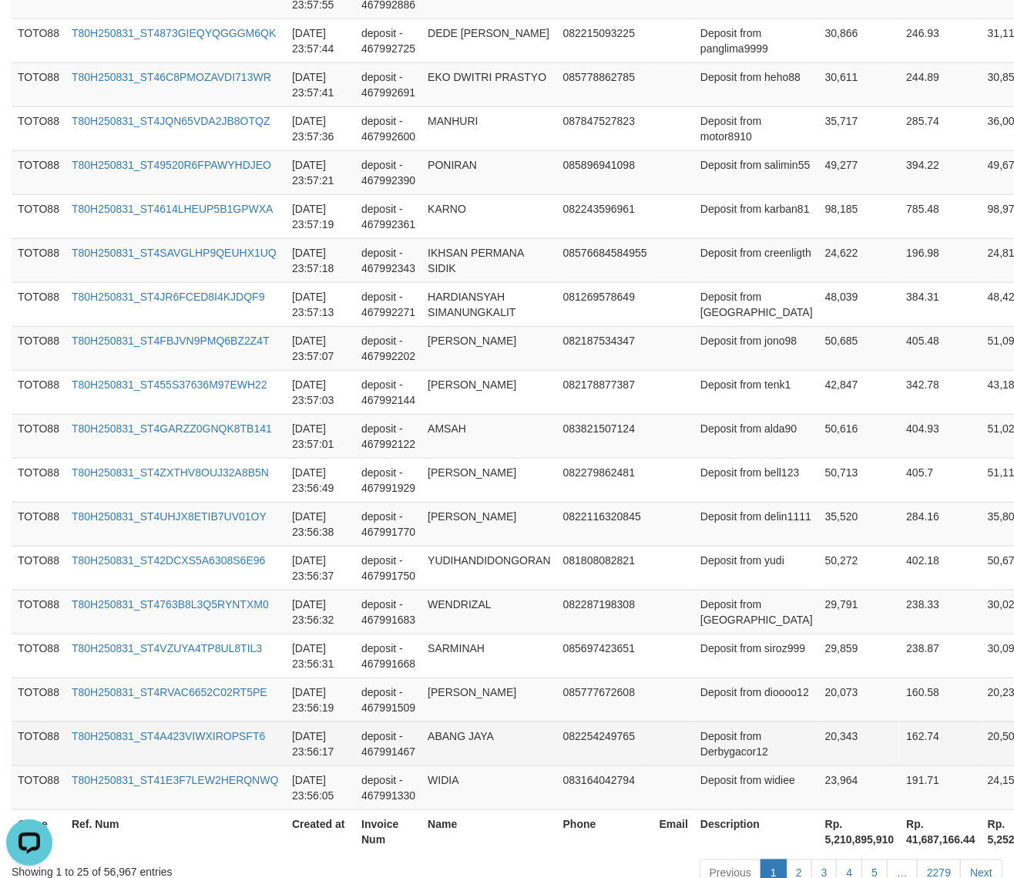
scroll to position [995, 0]
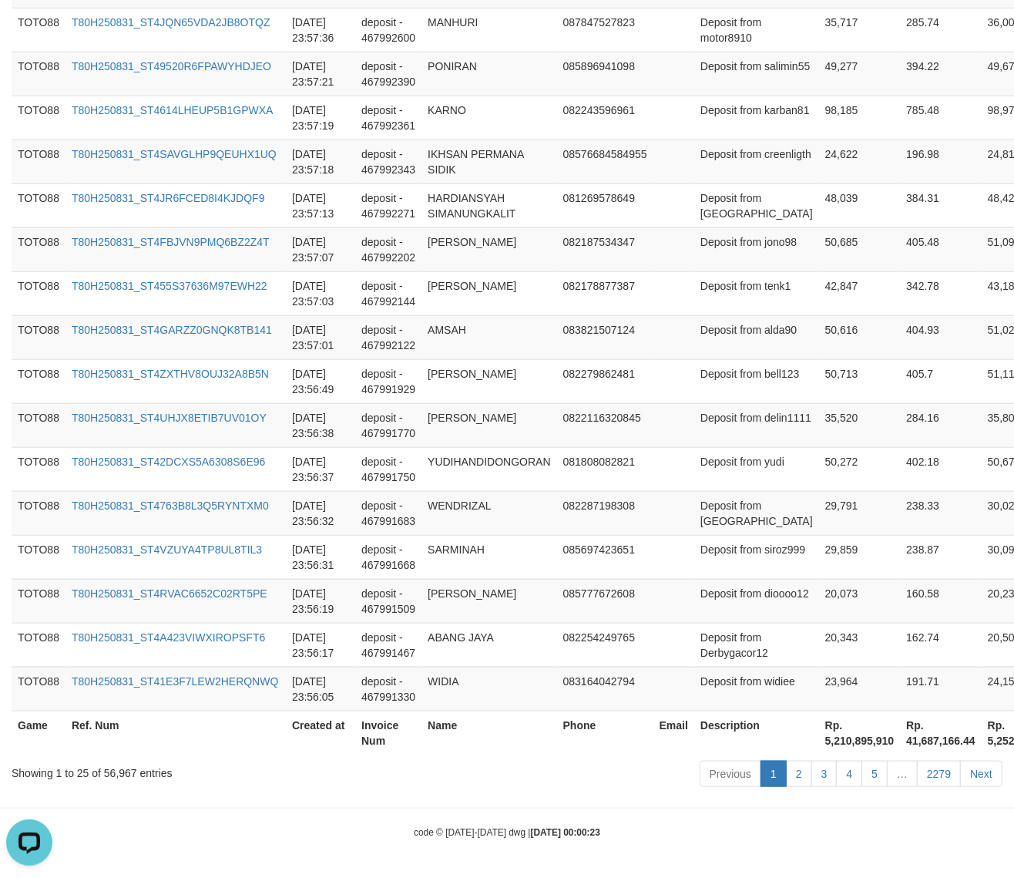
click at [819, 740] on th "Rp. 5,210,895,910" at bounding box center [860, 732] width 82 height 44
drag, startPoint x: 782, startPoint y: 740, endPoint x: 844, endPoint y: 743, distance: 61.7
click at [844, 743] on th "Rp. 5,210,895,910" at bounding box center [860, 732] width 82 height 44
copy th "5,210,895,910"
